Goal: Information Seeking & Learning: Learn about a topic

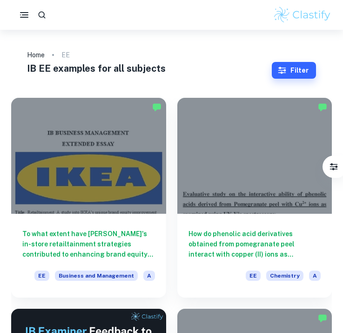
checkbox input "true"
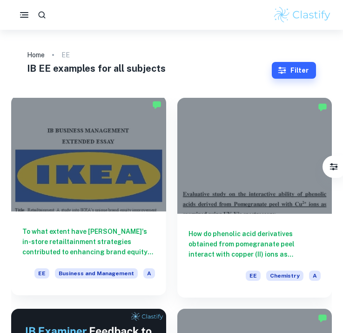
click at [60, 153] on div at bounding box center [88, 153] width 155 height 116
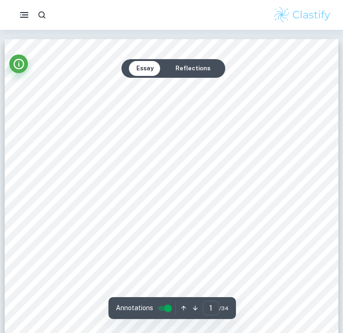
scroll to position [62, 0]
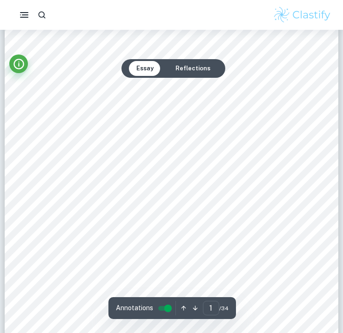
type input "2"
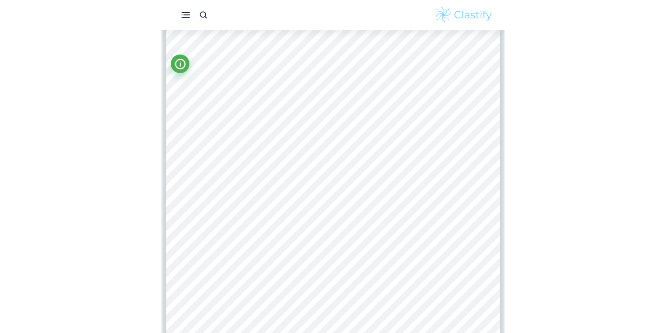
scroll to position [582, 0]
